Goal: Task Accomplishment & Management: Use online tool/utility

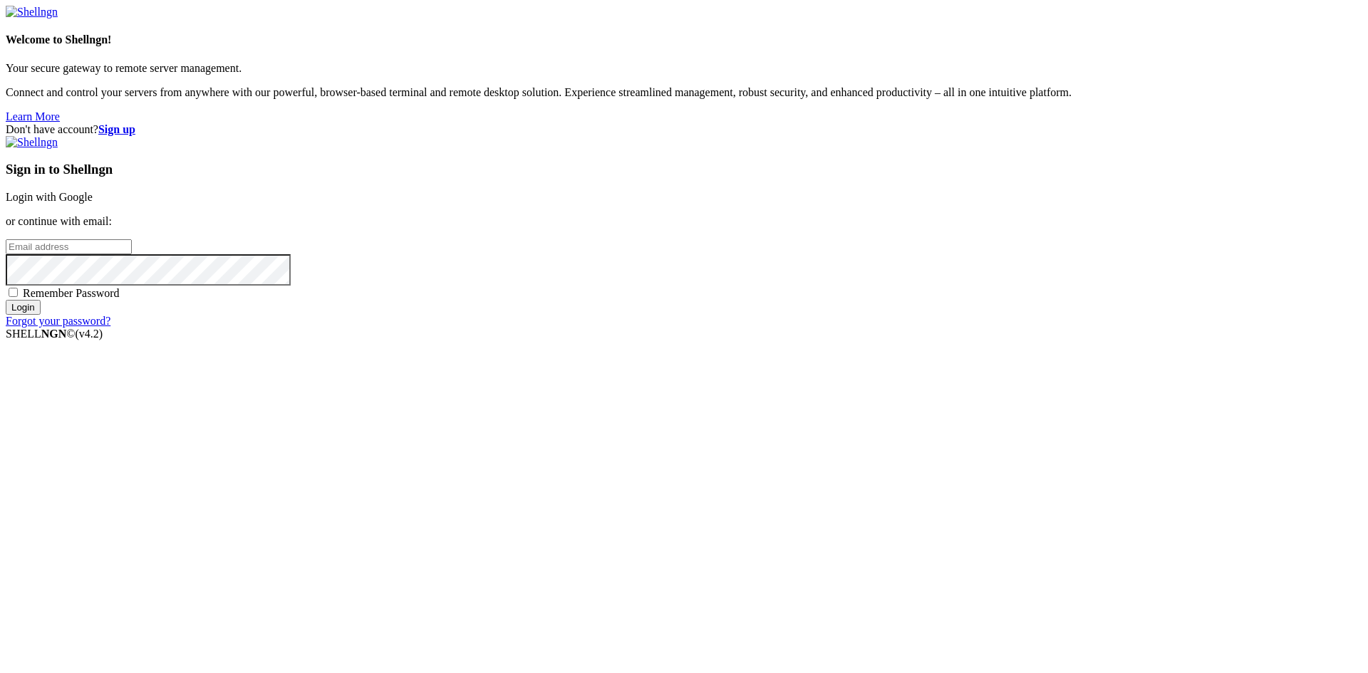
click at [93, 203] on link "Login with Google" at bounding box center [49, 197] width 87 height 12
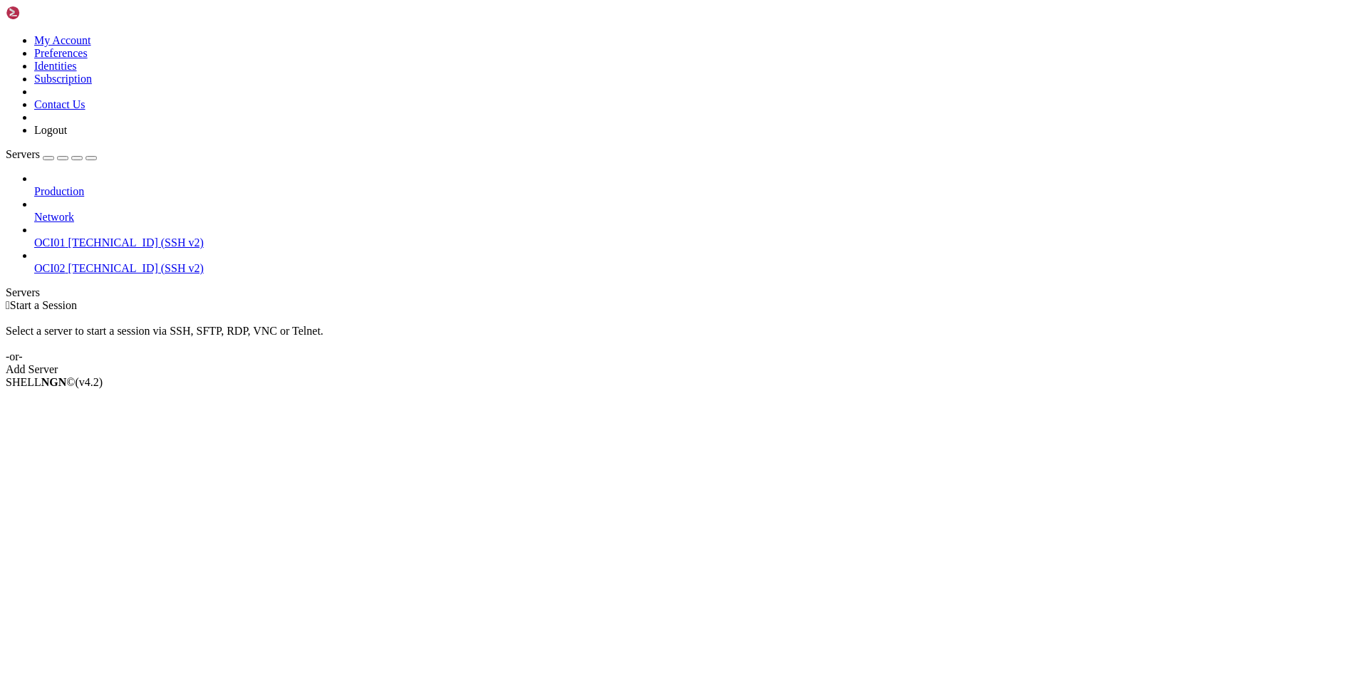
click at [66, 236] on span "OCI01" at bounding box center [49, 242] width 31 height 12
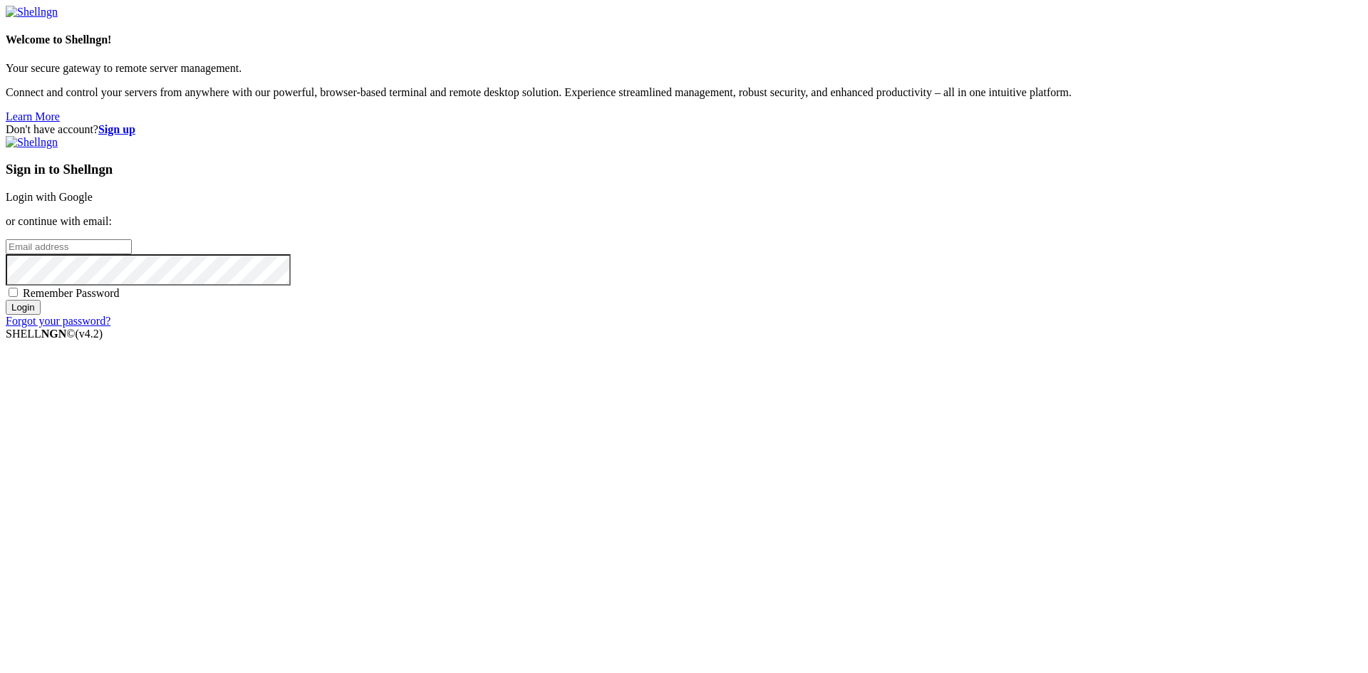
click at [93, 203] on link "Login with Google" at bounding box center [49, 197] width 87 height 12
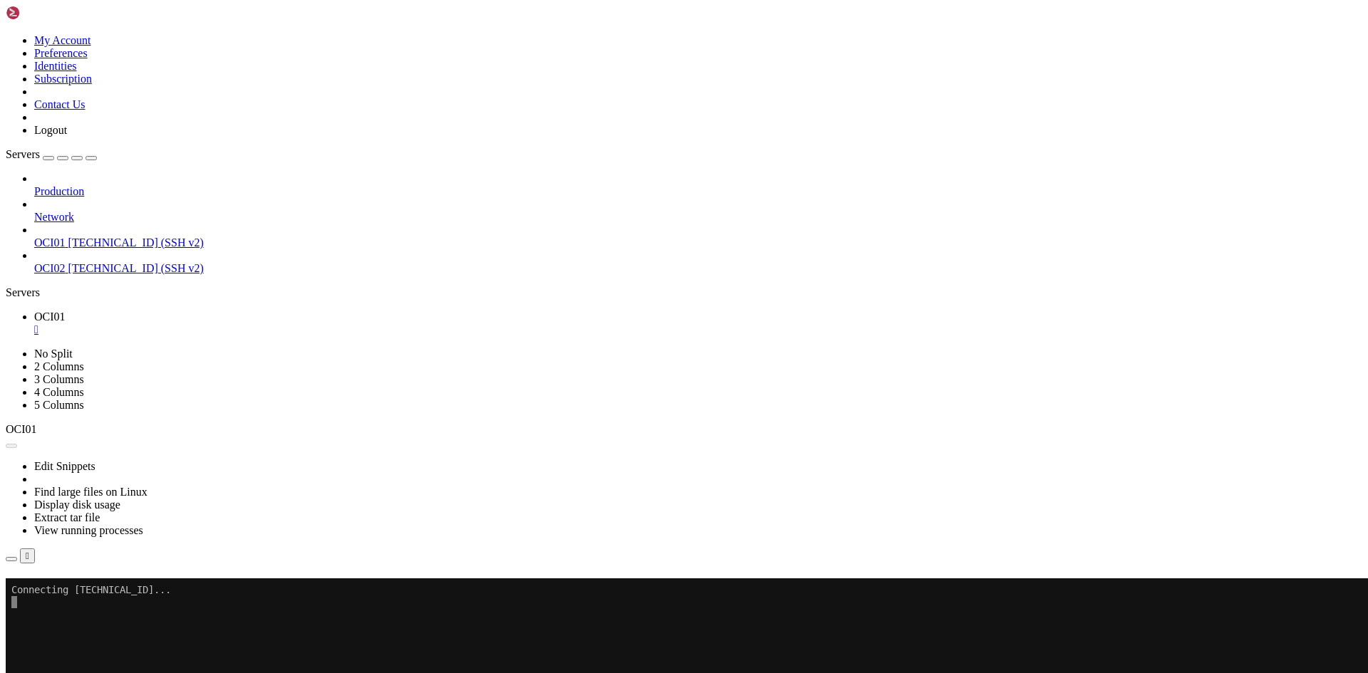
click at [66, 236] on span "OCI01" at bounding box center [49, 242] width 31 height 12
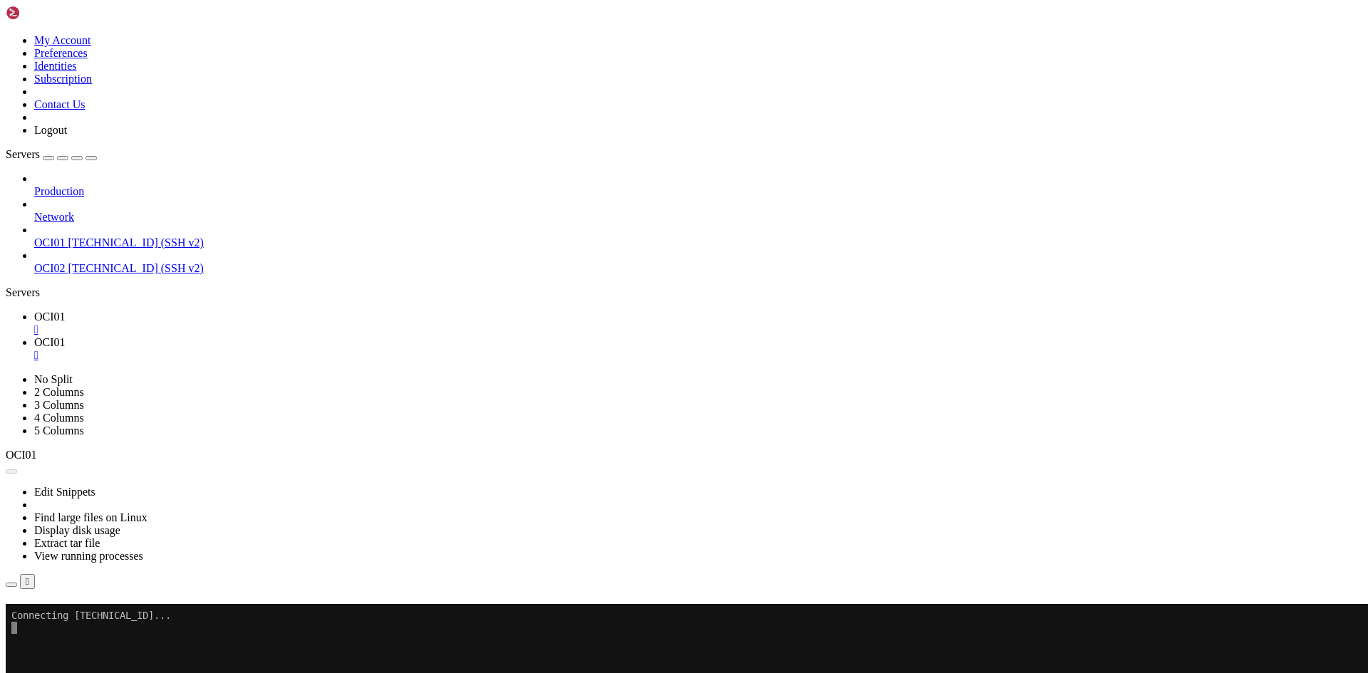
click at [244, 323] on div "" at bounding box center [698, 329] width 1328 height 13
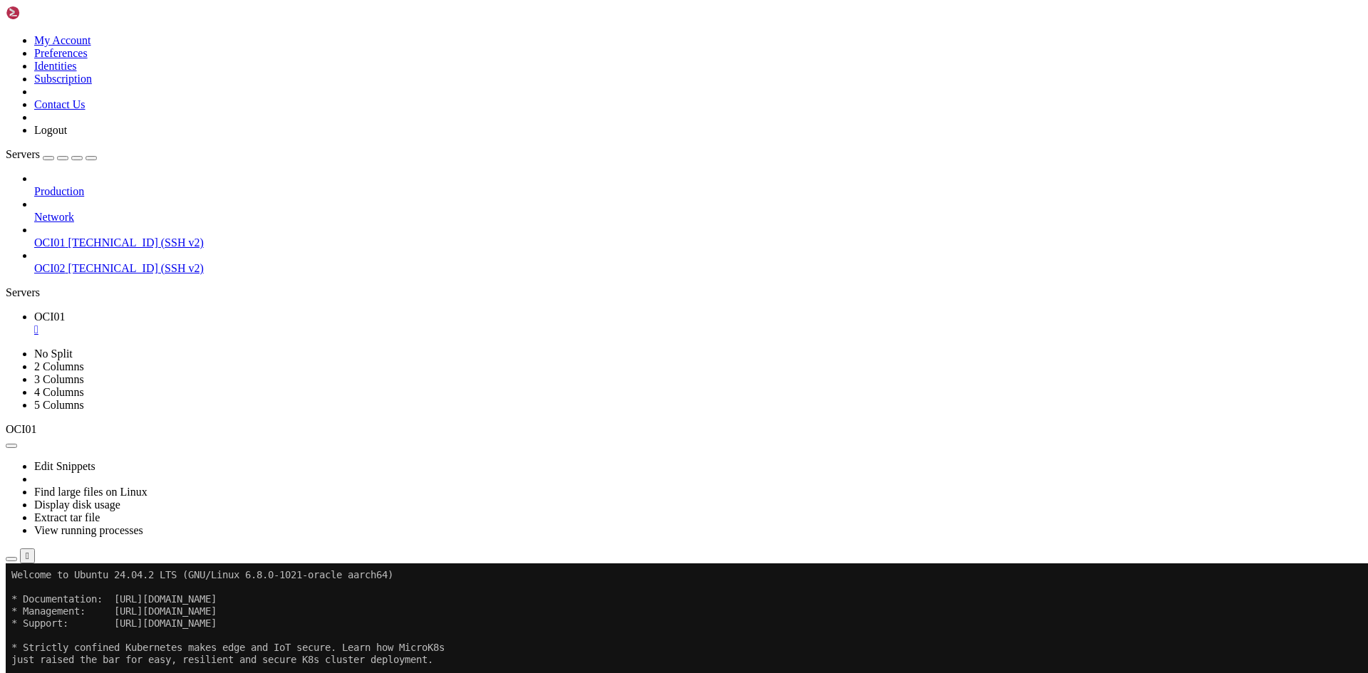
drag, startPoint x: 452, startPoint y: 790, endPoint x: 354, endPoint y: 829, distance: 105.8
drag, startPoint x: 36, startPoint y: 960, endPoint x: 793, endPoint y: 962, distance: 756.4
copy x-row "docker swarm join --[AUTH_TOKEN] [TECHNICAL_ID]"
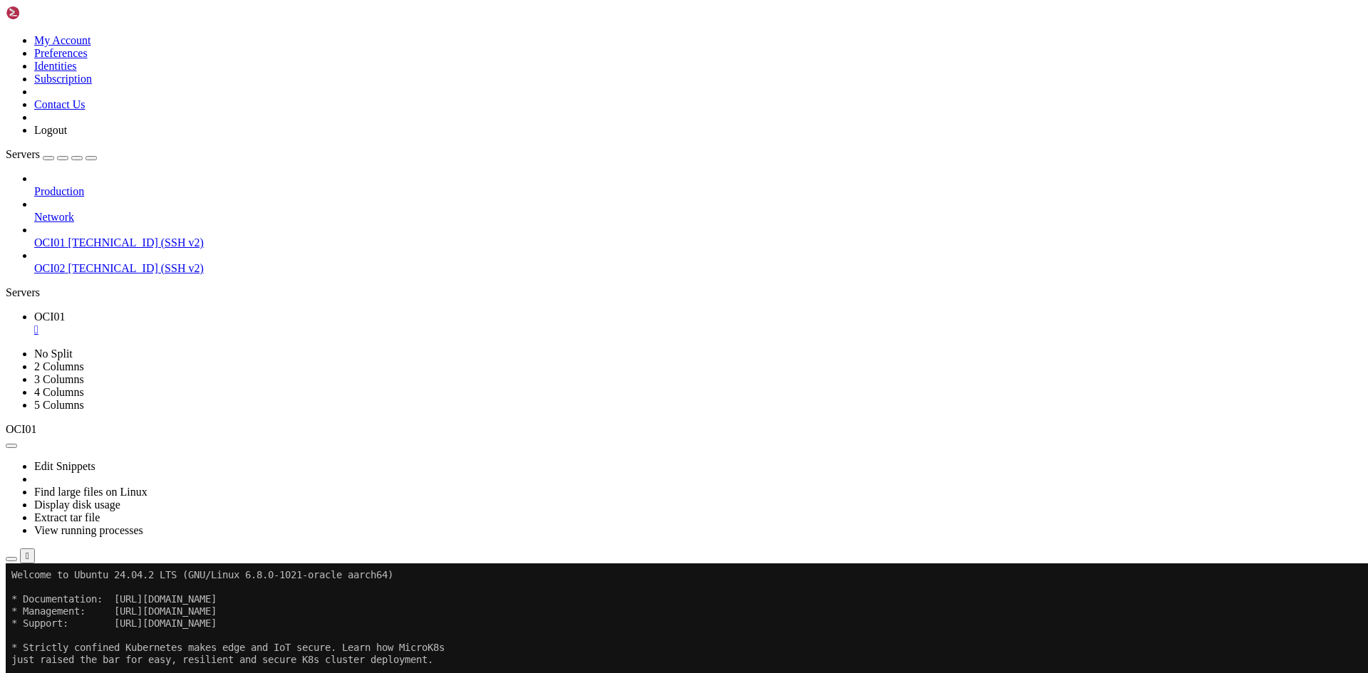
click at [66, 262] on span "OCI02" at bounding box center [49, 268] width 31 height 12
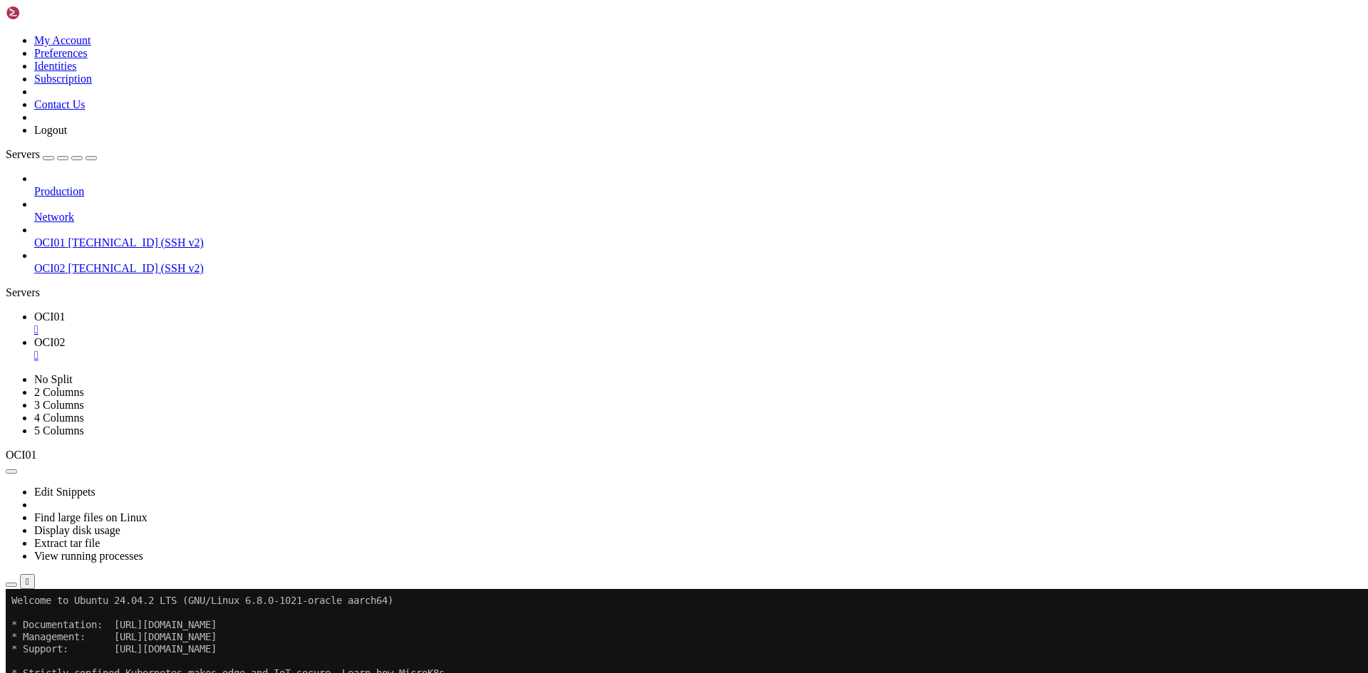
click at [239, 323] on div "" at bounding box center [698, 329] width 1328 height 13
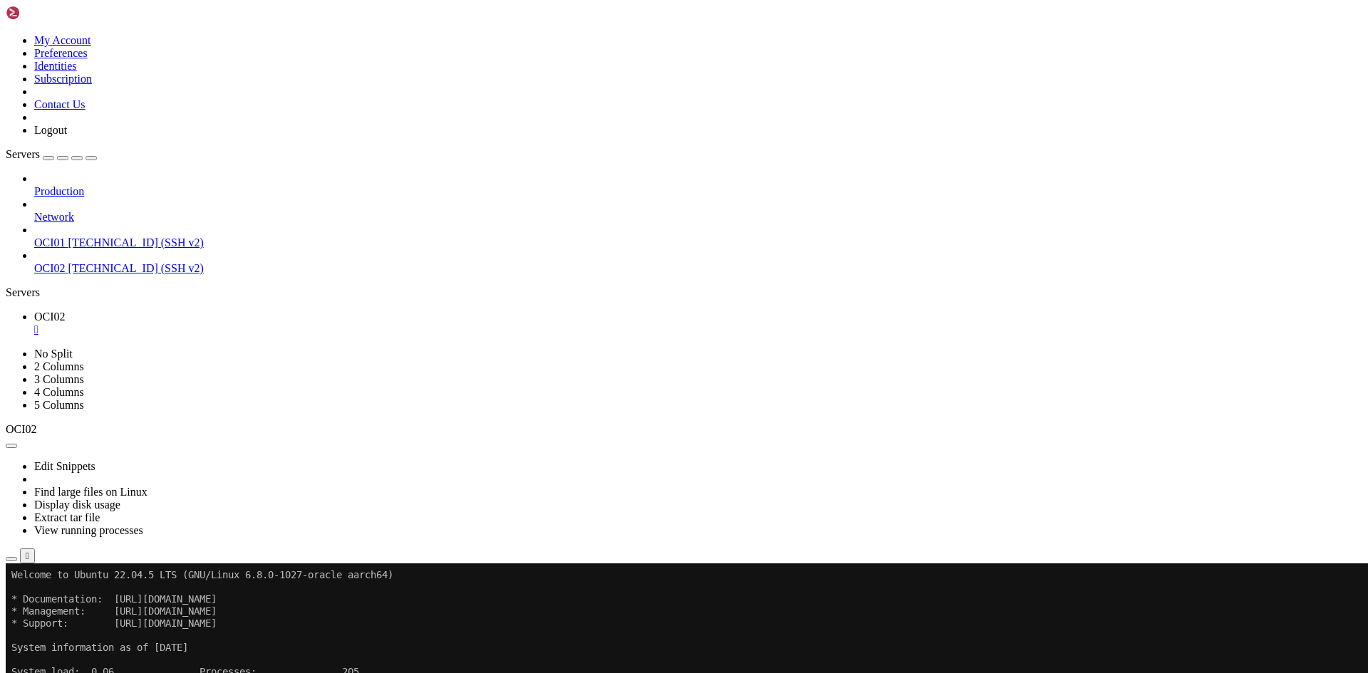
drag, startPoint x: 516, startPoint y: 974, endPoint x: 415, endPoint y: 1032, distance: 115.8
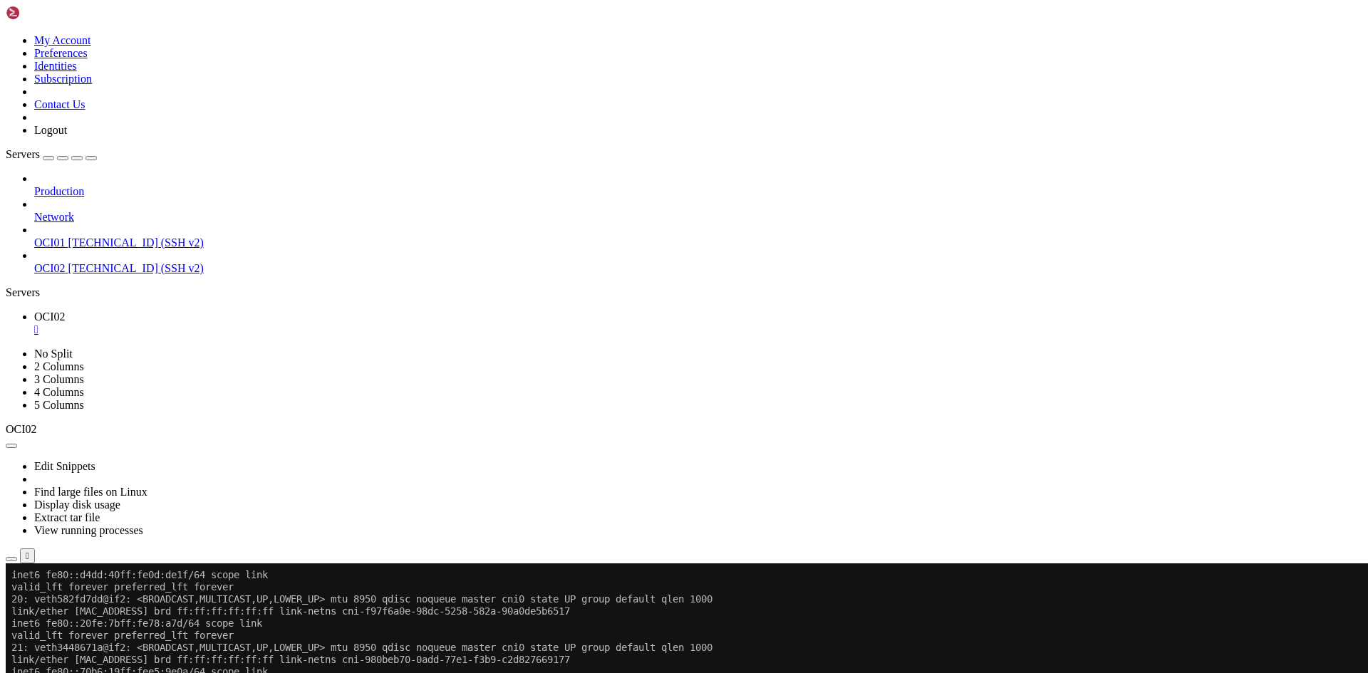
scroll to position [860, 0]
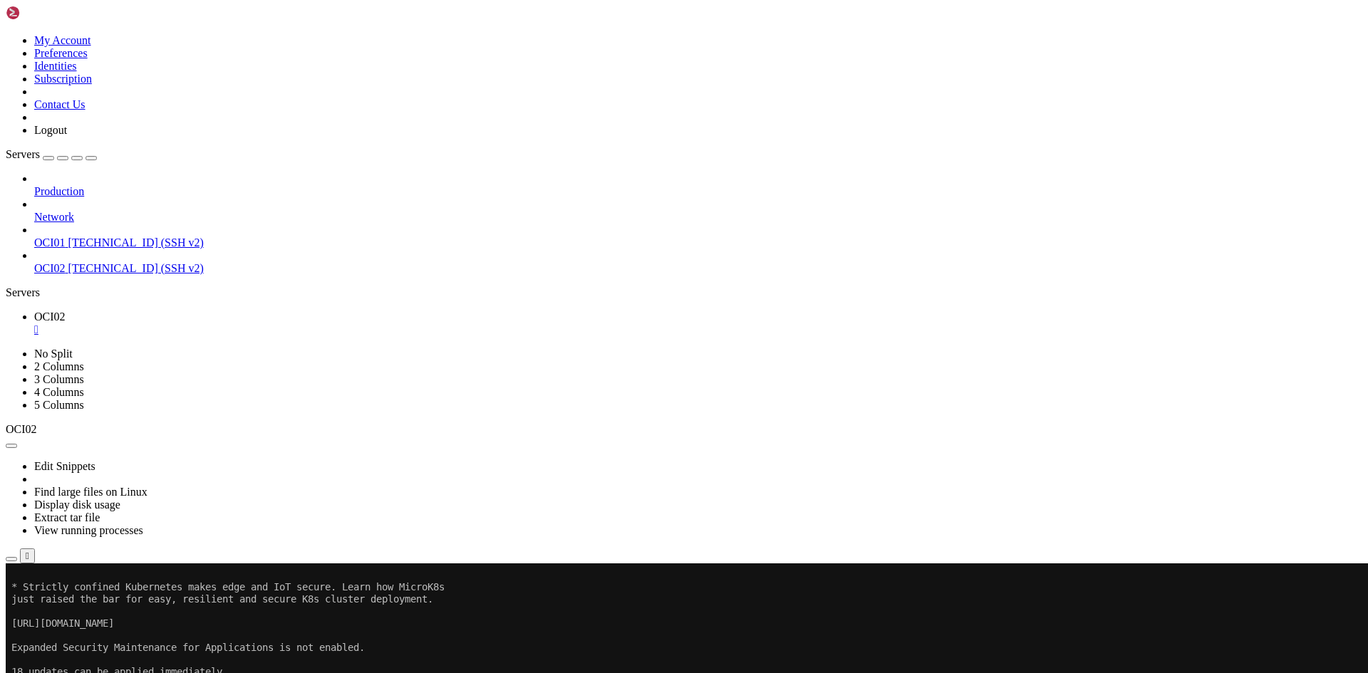
scroll to position [149, 0]
drag, startPoint x: 377, startPoint y: 887, endPoint x: 242, endPoint y: 875, distance: 135.2
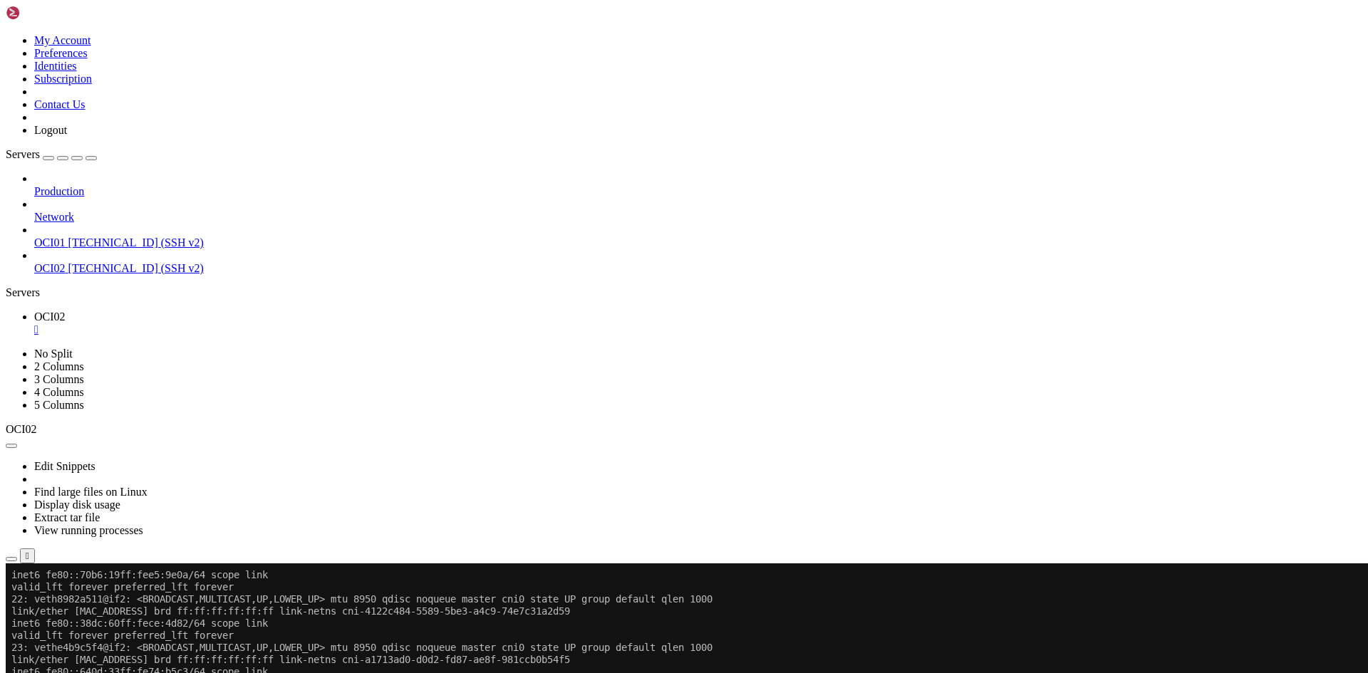
scroll to position [1078, 0]
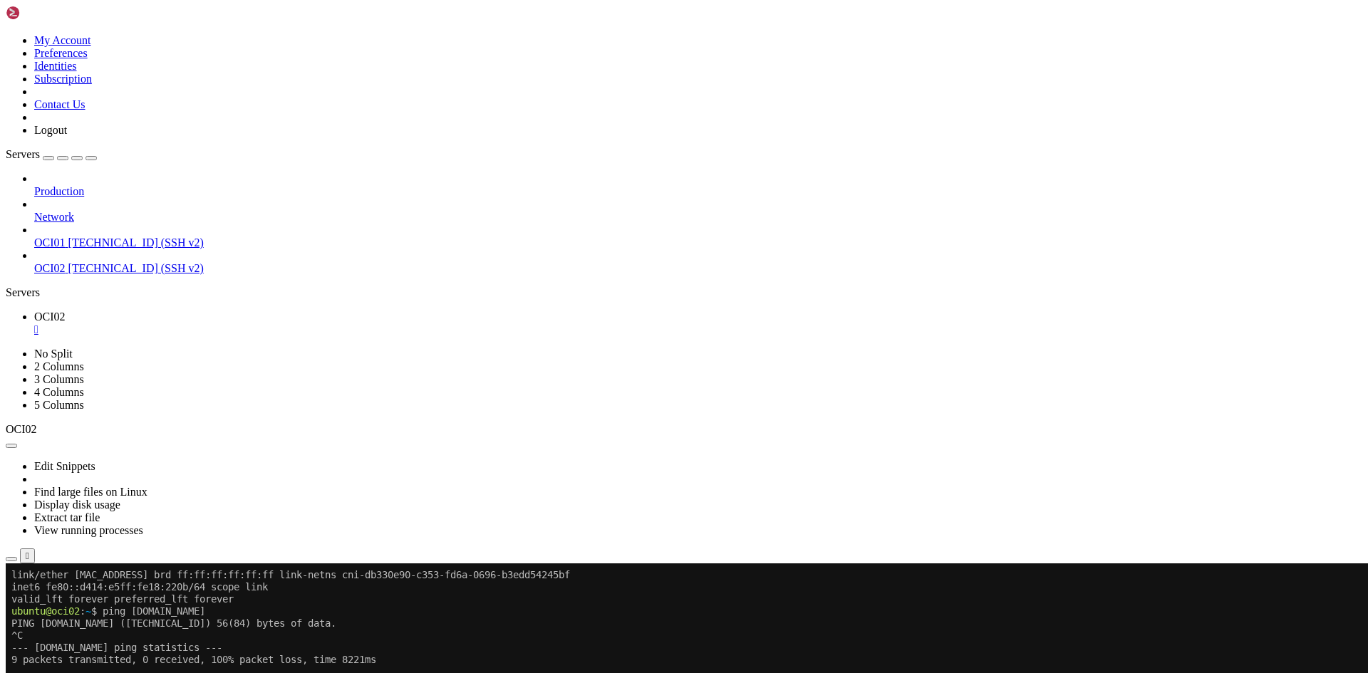
scroll to position [1211, 0]
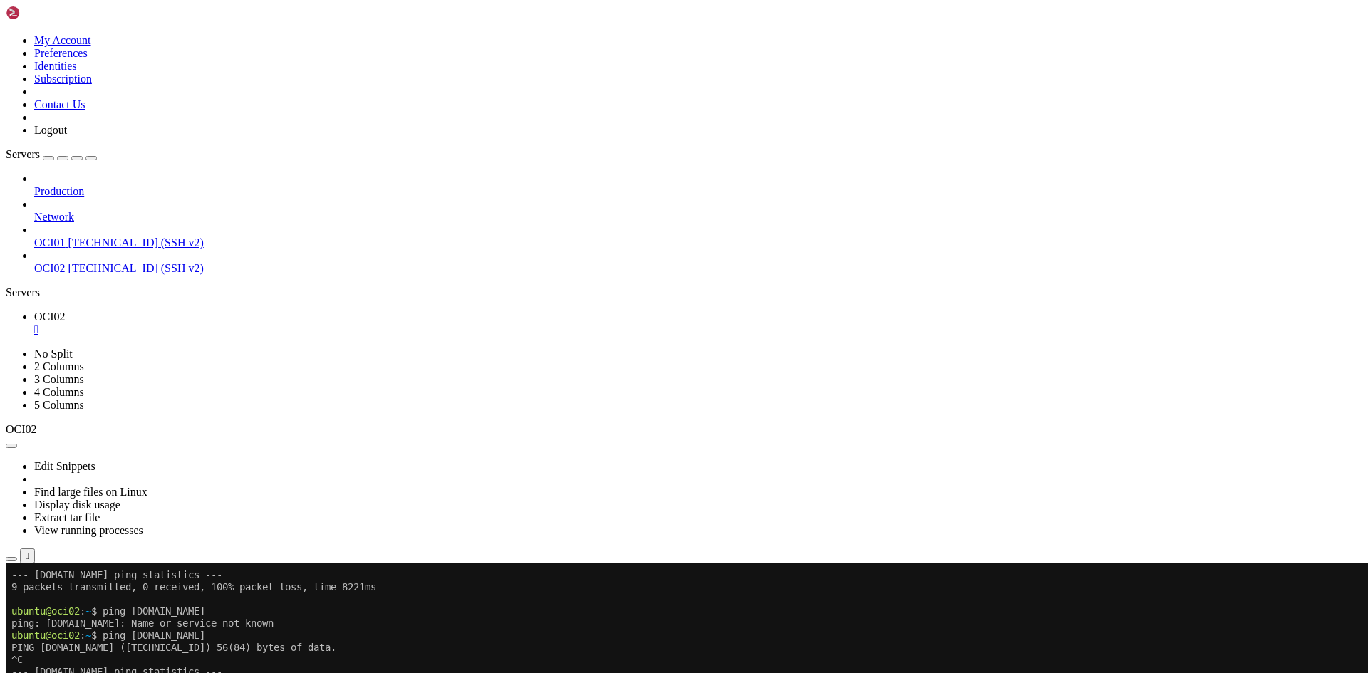
drag, startPoint x: 586, startPoint y: 1103, endPoint x: 571, endPoint y: 1103, distance: 15.0
